Goal: Information Seeking & Learning: Learn about a topic

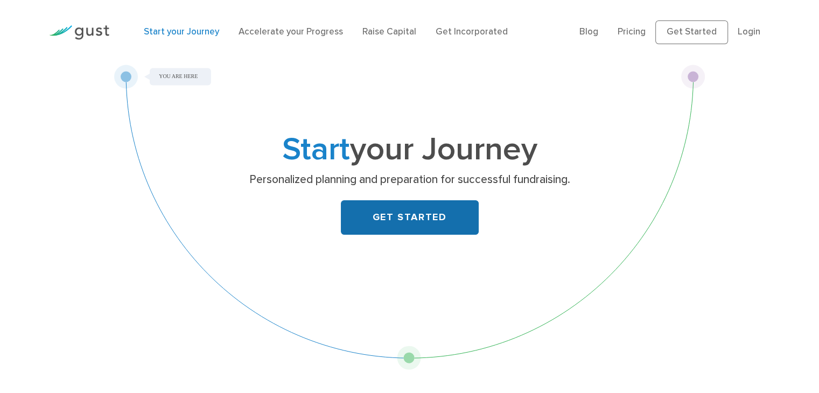
click at [414, 216] on link "GET STARTED" at bounding box center [410, 217] width 138 height 34
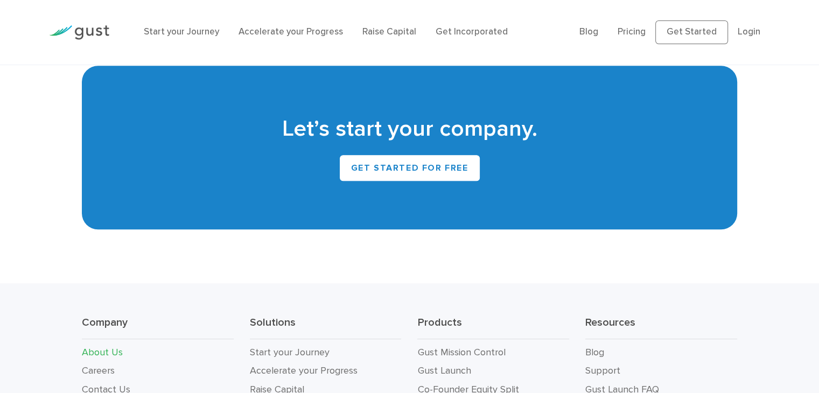
scroll to position [1133, 0]
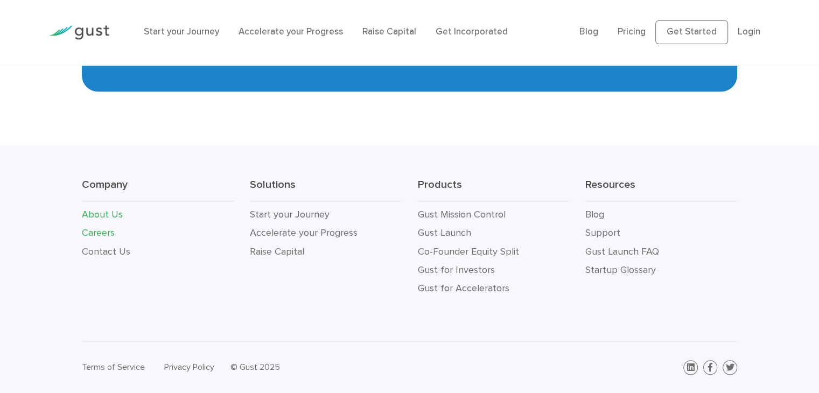
click at [110, 233] on link "Careers" at bounding box center [98, 232] width 33 height 11
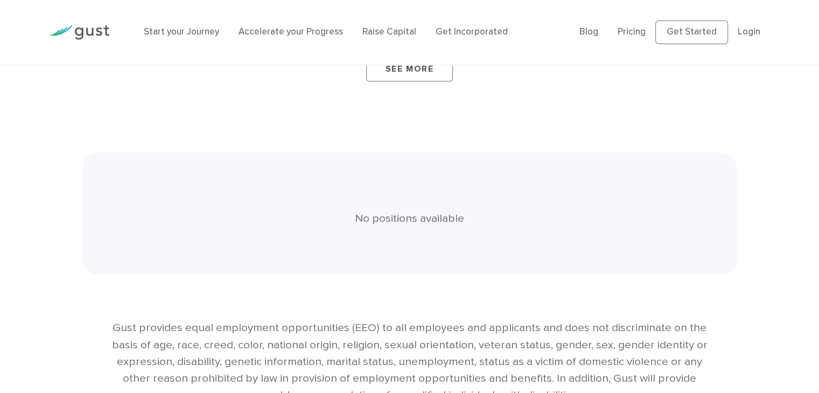
scroll to position [2491, 0]
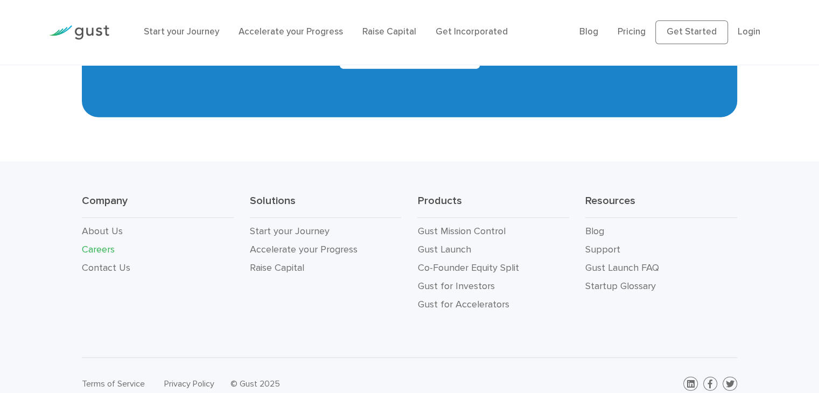
click at [106, 222] on li "About Us" at bounding box center [158, 231] width 152 height 18
click at [107, 226] on link "About Us" at bounding box center [102, 231] width 41 height 11
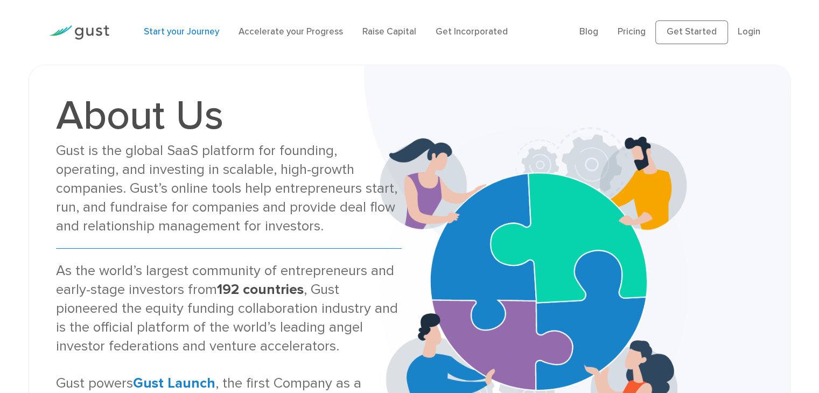
click at [178, 34] on link "Start your Journey" at bounding box center [181, 31] width 75 height 11
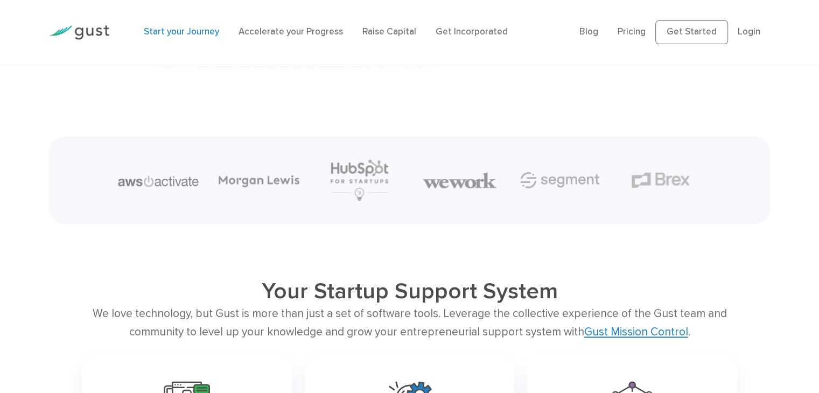
scroll to position [1565, 0]
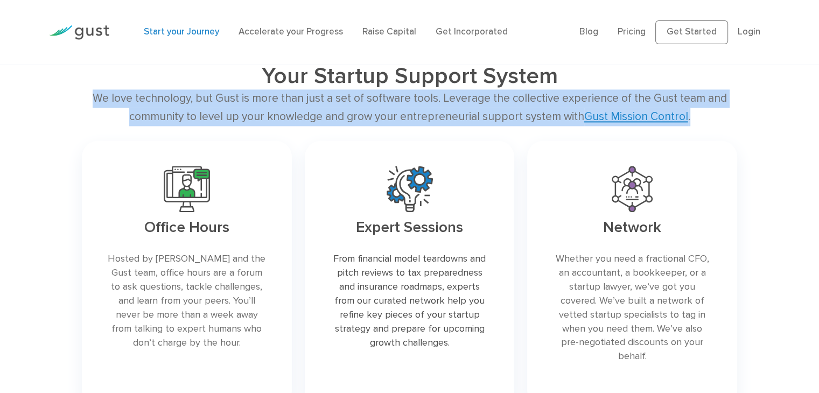
drag, startPoint x: 100, startPoint y: 100, endPoint x: 697, endPoint y: 117, distance: 597.7
click at [697, 117] on div "We love technology, but Gust is more than just a set of software tools. Leverag…" at bounding box center [410, 107] width 656 height 36
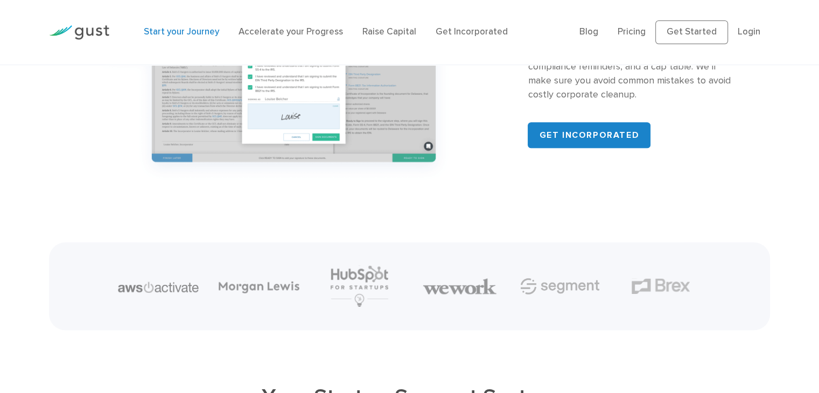
scroll to position [1459, 0]
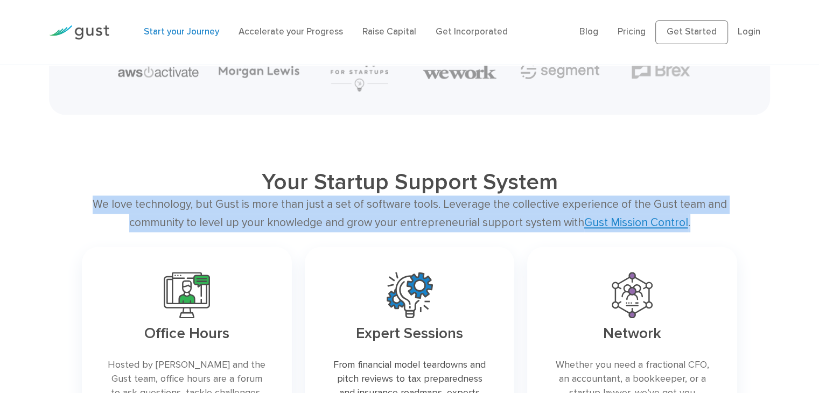
click at [140, 207] on div "We love technology, but Gust is more than just a set of software tools. Leverag…" at bounding box center [410, 214] width 656 height 36
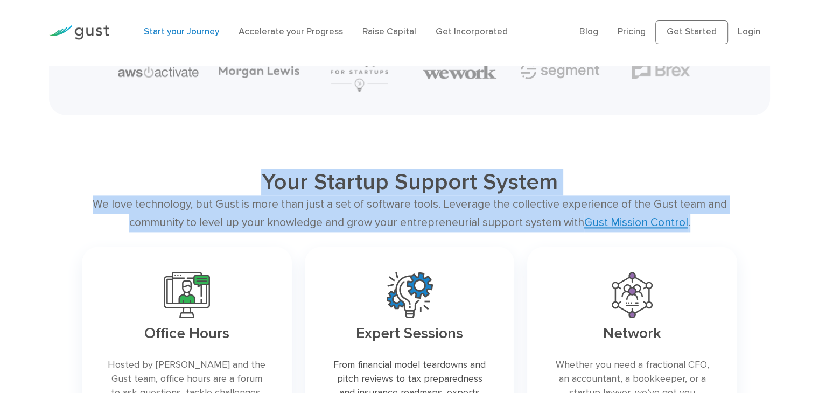
drag, startPoint x: 271, startPoint y: 177, endPoint x: 694, endPoint y: 229, distance: 426.0
click at [694, 229] on div "Your Startup Support System We love technology, but Gust is more than just a se…" at bounding box center [410, 344] width 672 height 351
copy div "Your Startup Support System We love technology, but Gust is more than just a se…"
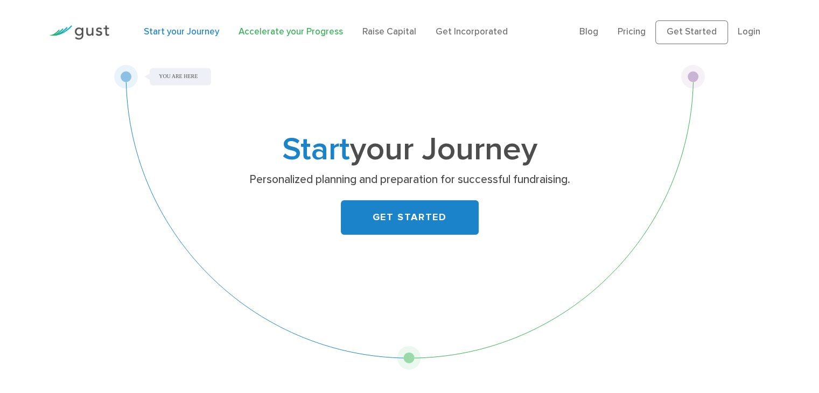
click at [312, 34] on link "Accelerate your Progress" at bounding box center [291, 31] width 105 height 11
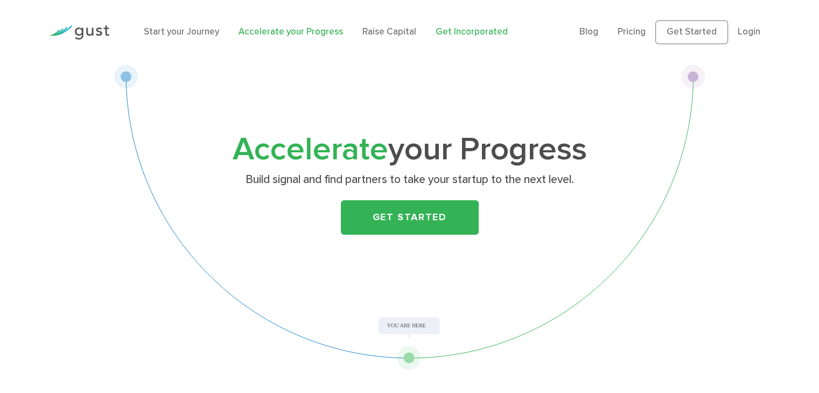
click at [459, 34] on link "Get Incorporated" at bounding box center [472, 31] width 72 height 11
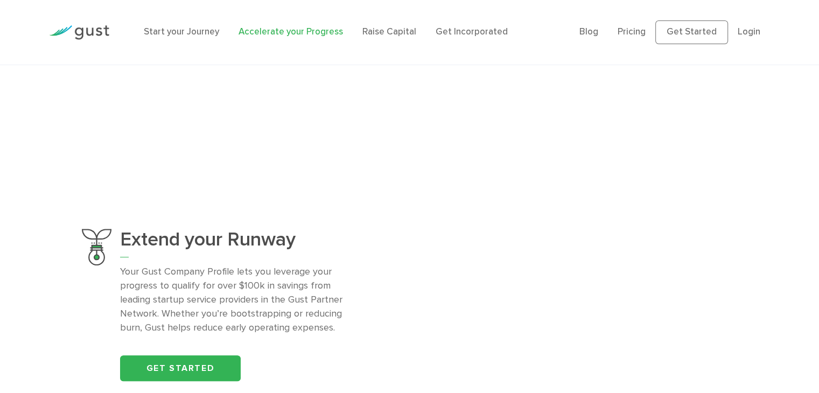
scroll to position [1508, 0]
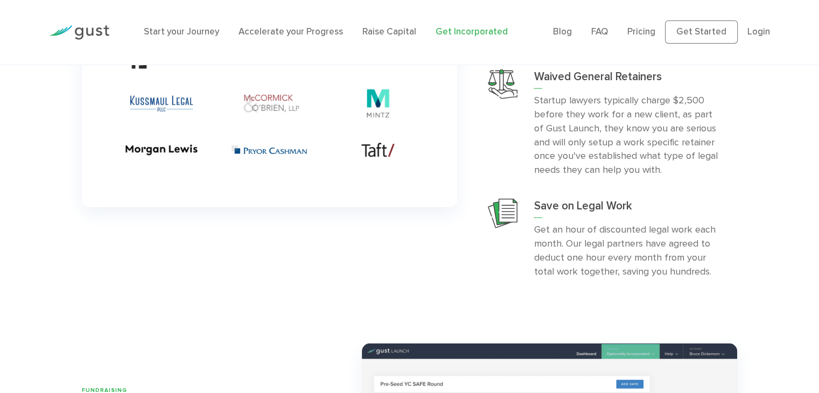
scroll to position [2370, 0]
